Goal: Task Accomplishment & Management: Manage account settings

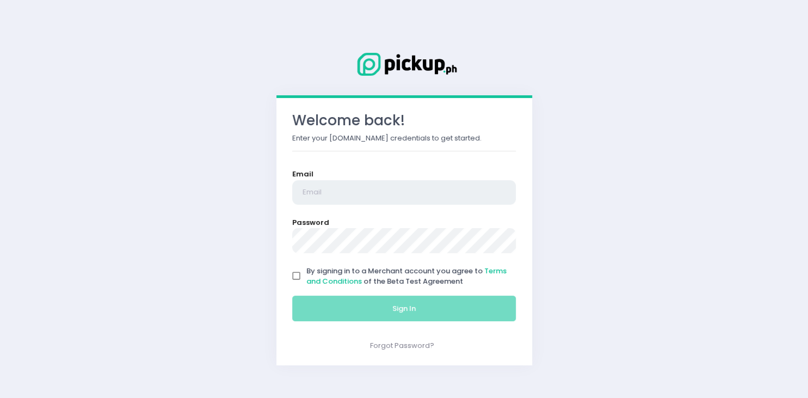
click at [326, 189] on input "email" at bounding box center [404, 192] width 224 height 25
type input "[EMAIL_ADDRESS][DOMAIN_NAME]"
click at [294, 277] on input "By signing in to a Merchant account you agree to Terms and Conditions of the Be…" at bounding box center [296, 276] width 21 height 21
checkbox input "true"
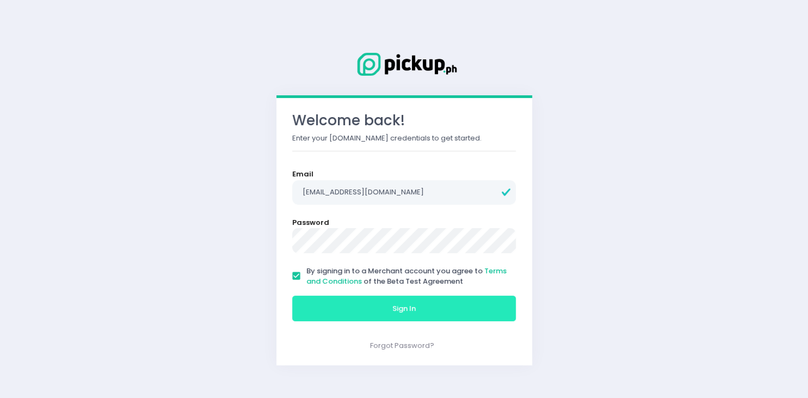
click at [319, 308] on button "Sign In" at bounding box center [404, 308] width 224 height 26
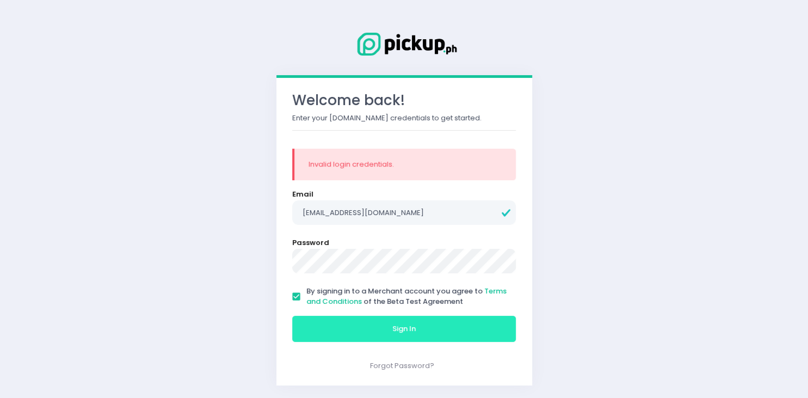
click at [322, 329] on button "Sign In" at bounding box center [404, 329] width 224 height 26
click at [348, 334] on button "Sign In" at bounding box center [404, 329] width 224 height 26
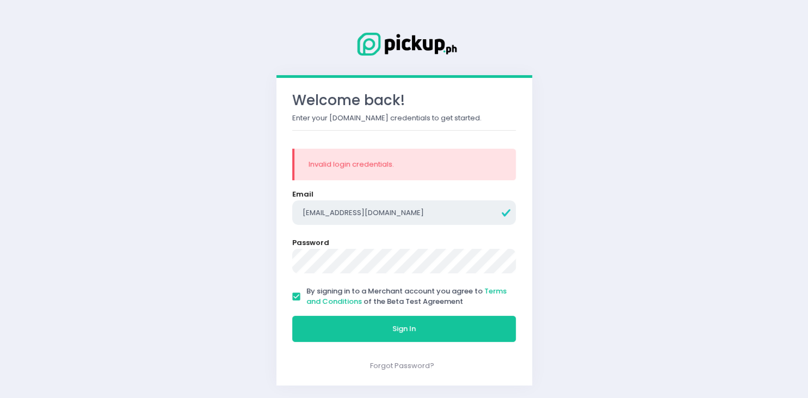
click at [343, 212] on input "[EMAIL_ADDRESS][DOMAIN_NAME]" at bounding box center [404, 212] width 224 height 25
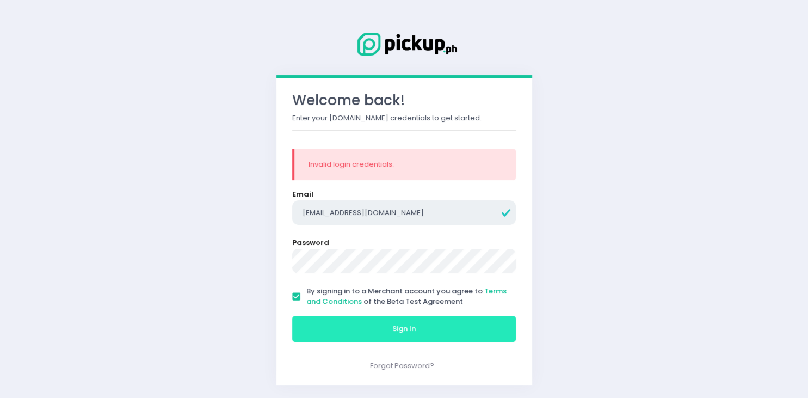
type input "[EMAIL_ADDRESS][DOMAIN_NAME]"
click at [331, 326] on button "Sign In" at bounding box center [404, 329] width 224 height 26
click at [328, 334] on button "Sign In" at bounding box center [404, 329] width 224 height 26
click at [344, 334] on button "Sign In" at bounding box center [404, 329] width 224 height 26
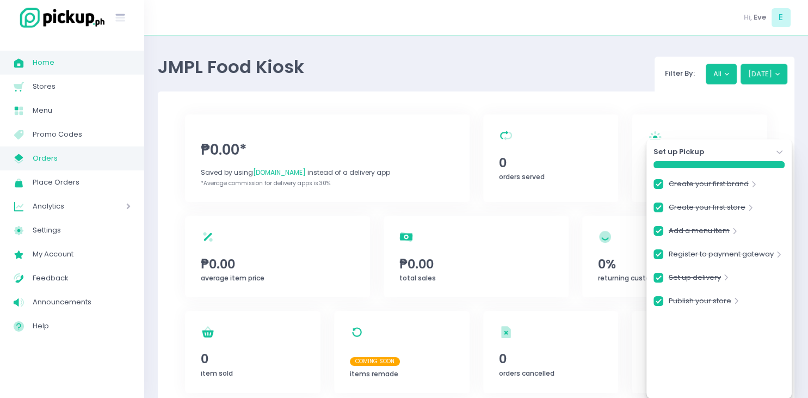
click at [51, 160] on span "Orders" at bounding box center [82, 158] width 98 height 14
checkbox input "true"
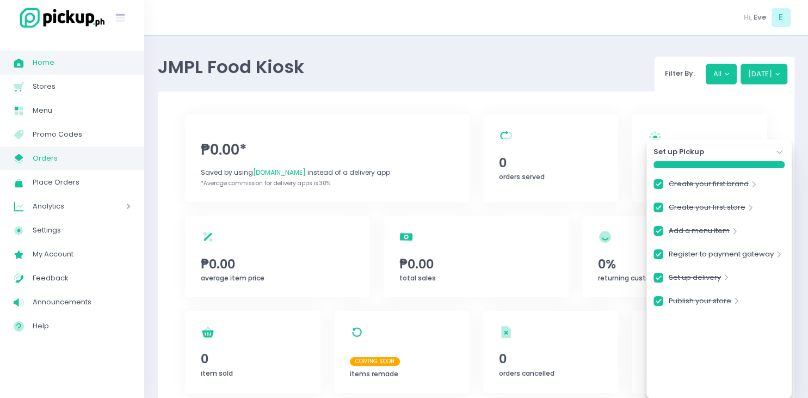
checkbox input "true"
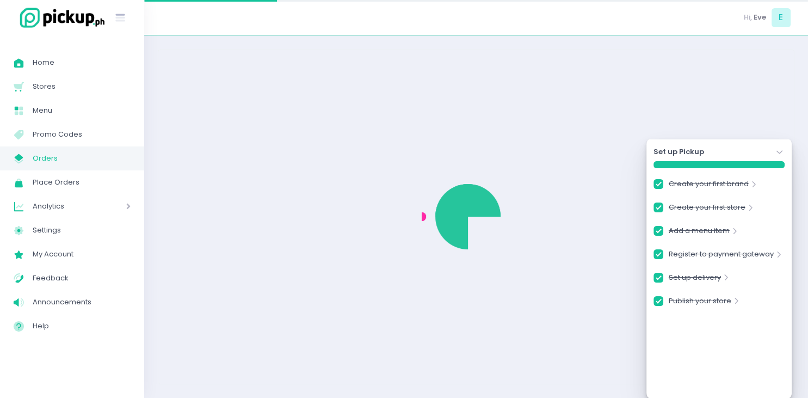
checkbox input "true"
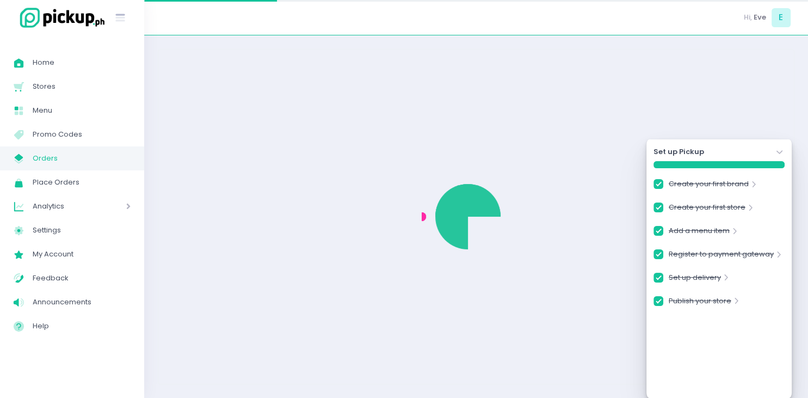
checkbox input "true"
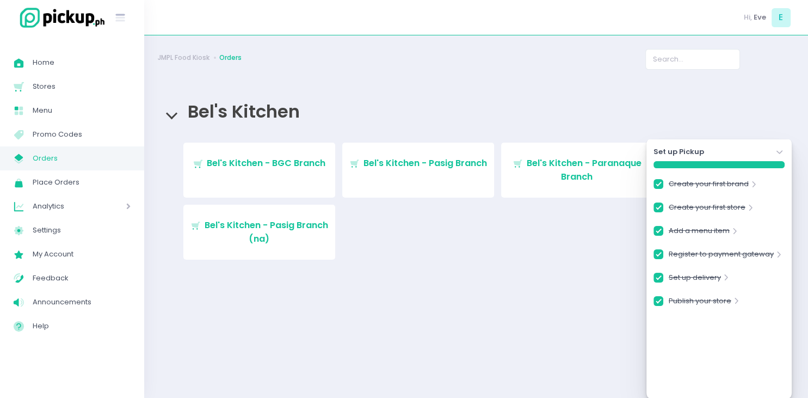
click at [760, 114] on div "Bel's Kitchen" at bounding box center [476, 111] width 637 height 41
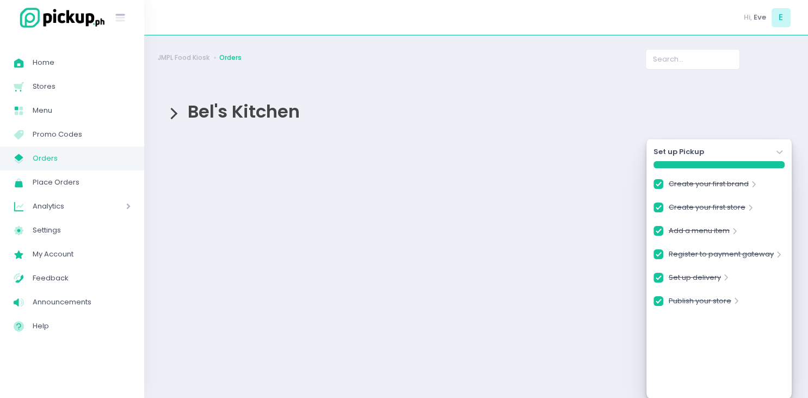
click at [41, 156] on span "Orders" at bounding box center [82, 158] width 98 height 14
checkbox input "true"
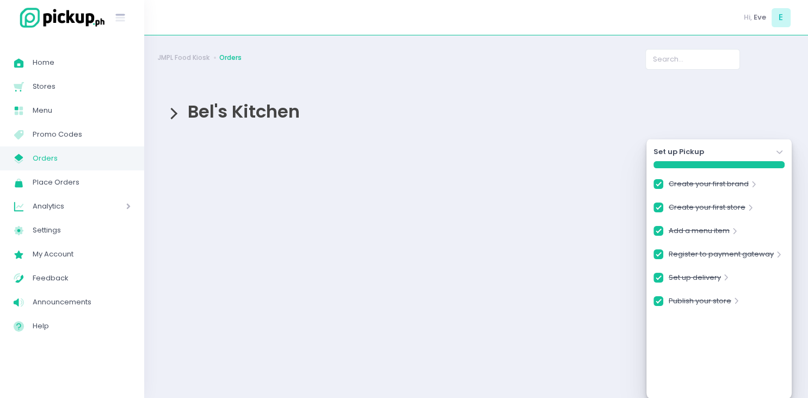
checkbox input "true"
click at [53, 84] on span "Stores" at bounding box center [82, 86] width 98 height 14
checkbox input "true"
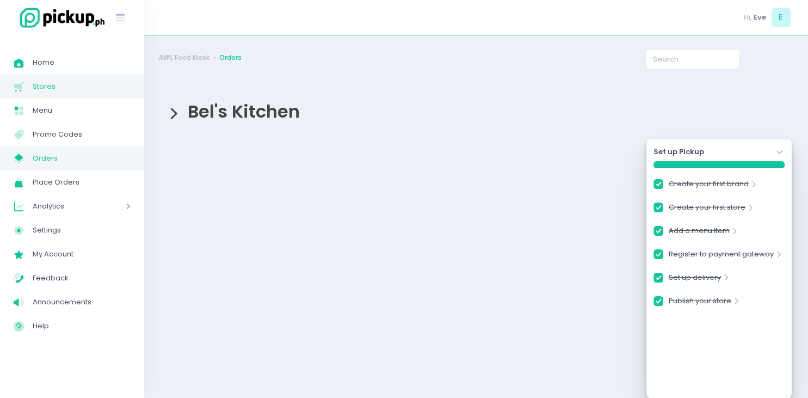
checkbox input "true"
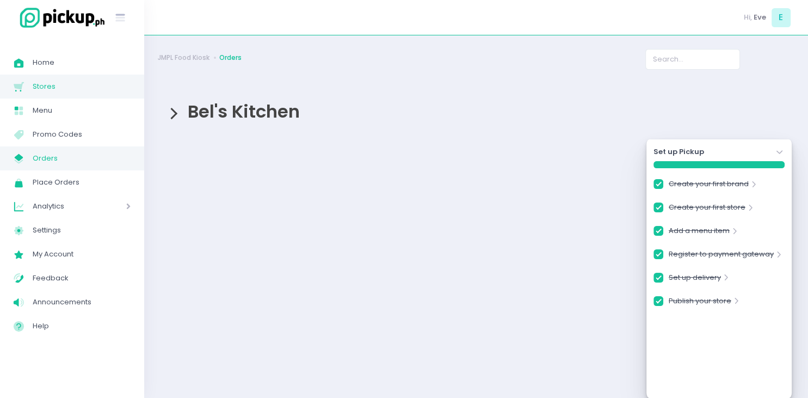
checkbox input "true"
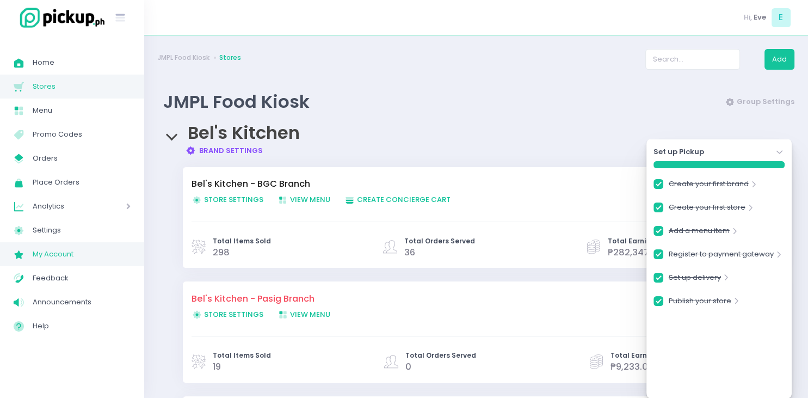
click at [58, 254] on span "My Account" at bounding box center [82, 254] width 98 height 14
checkbox input "true"
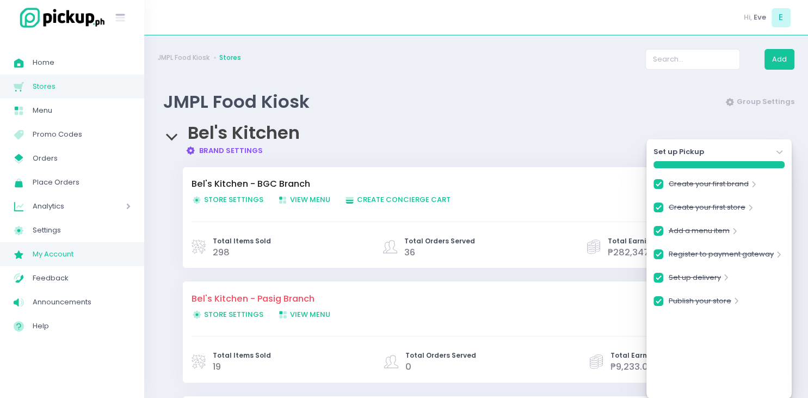
checkbox input "true"
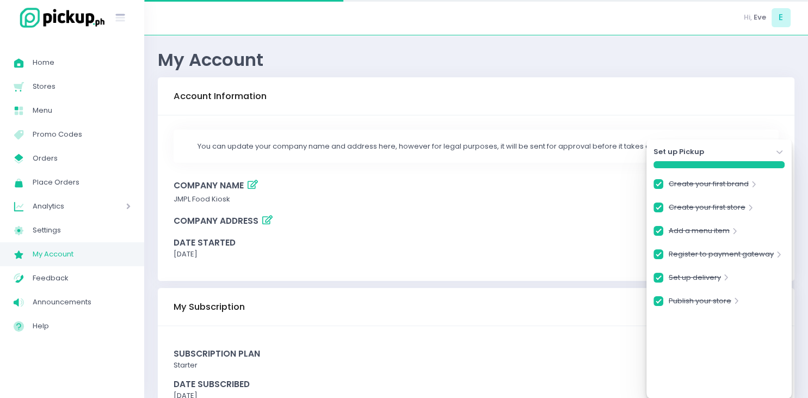
checkbox input "true"
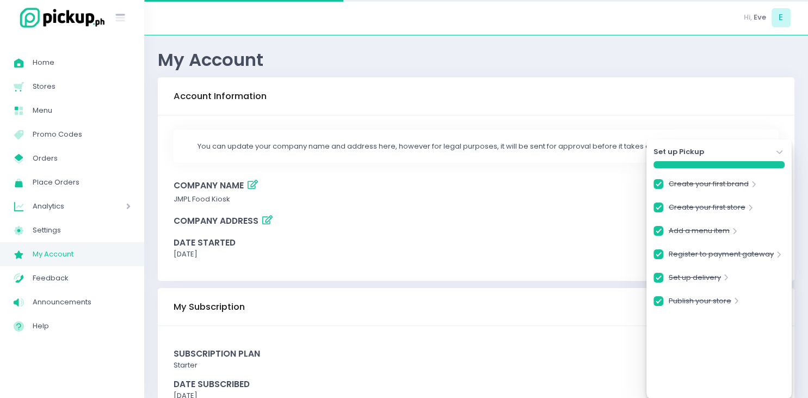
checkbox input "true"
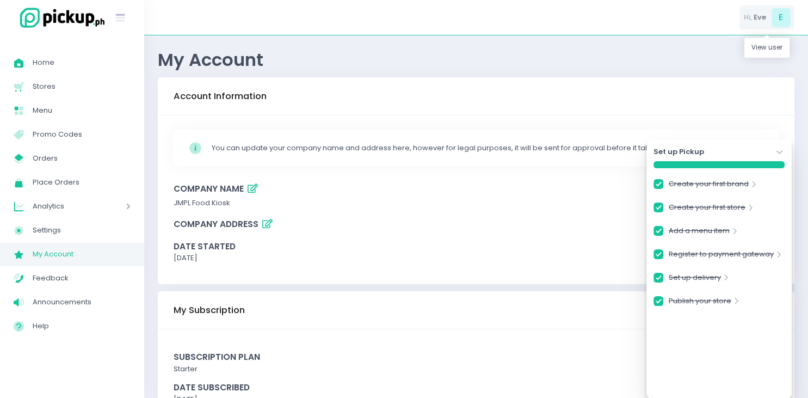
click at [759, 16] on span "Eve" at bounding box center [760, 17] width 13 height 11
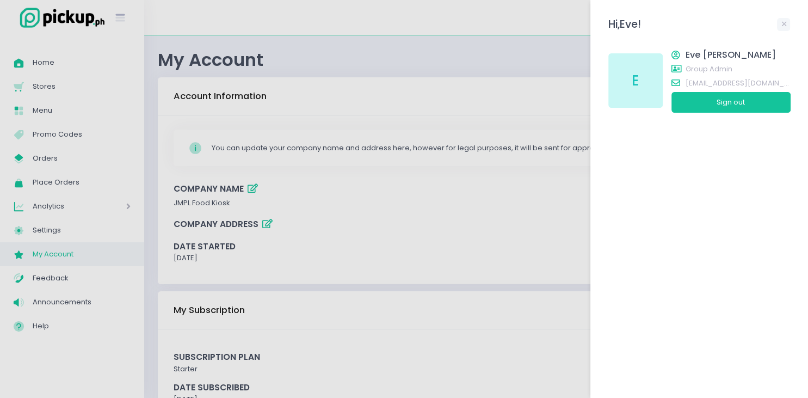
click at [47, 229] on div at bounding box center [404, 199] width 808 height 398
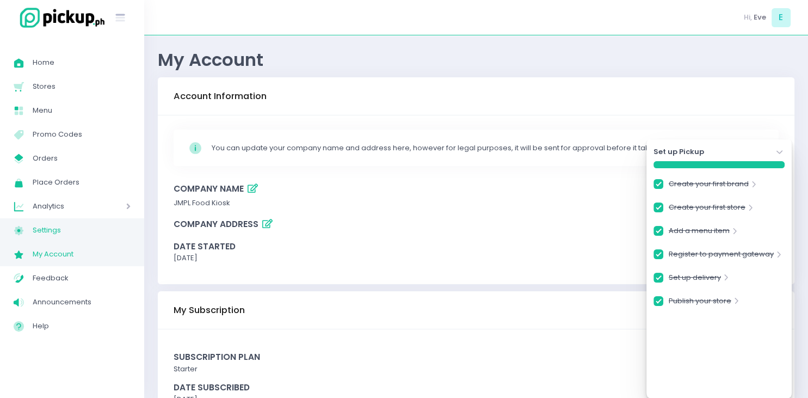
click at [47, 228] on span "Settings" at bounding box center [82, 230] width 98 height 14
checkbox input "true"
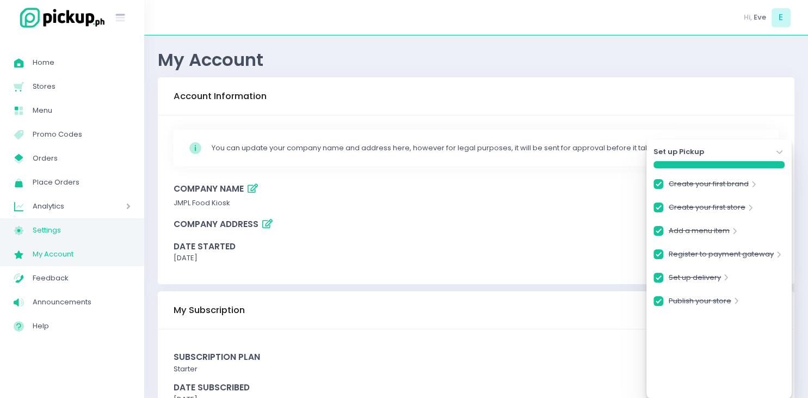
checkbox input "true"
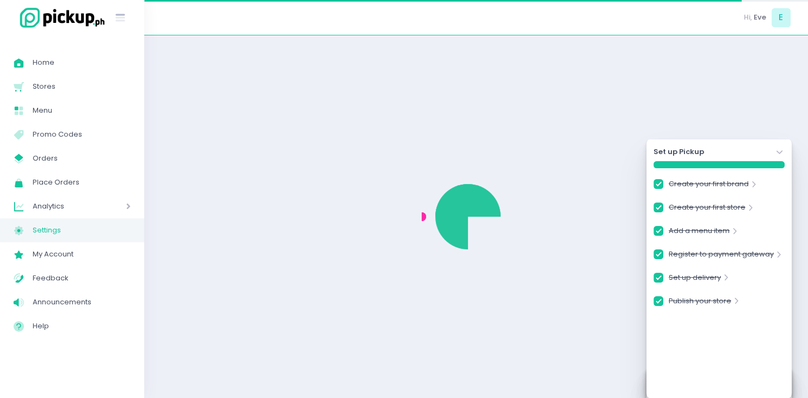
checkbox input "true"
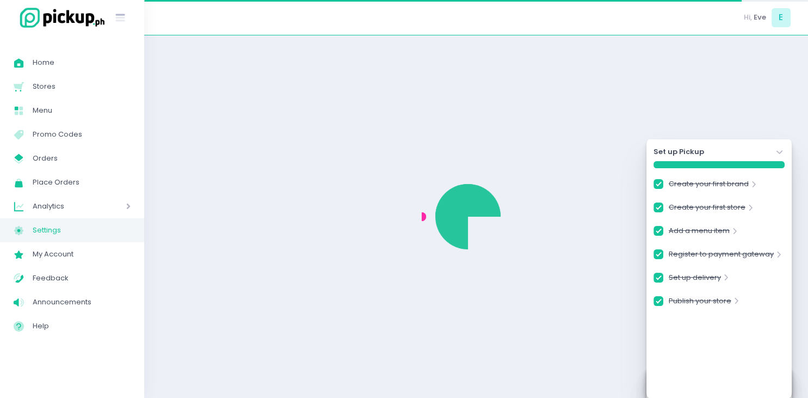
checkbox input "true"
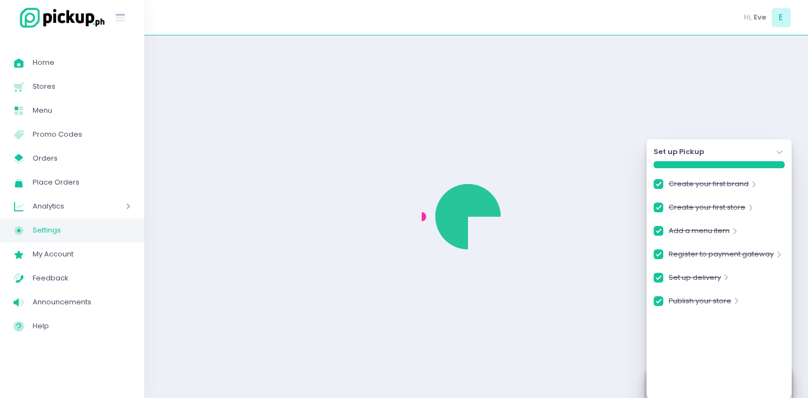
select select "active"
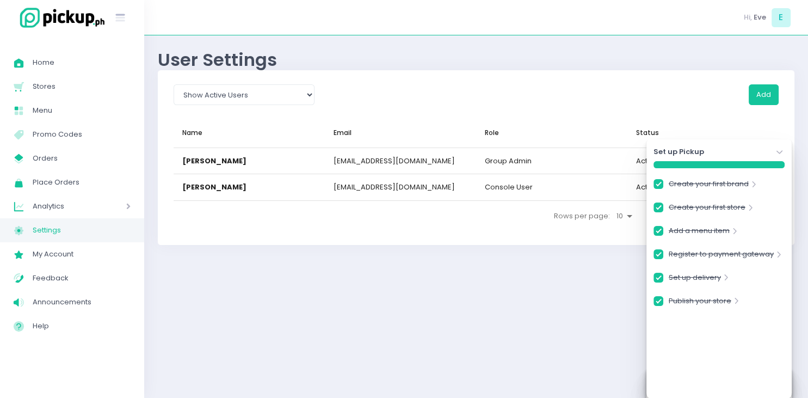
click at [777, 151] on icon at bounding box center [779, 152] width 6 height 4
